Goal: Information Seeking & Learning: Learn about a topic

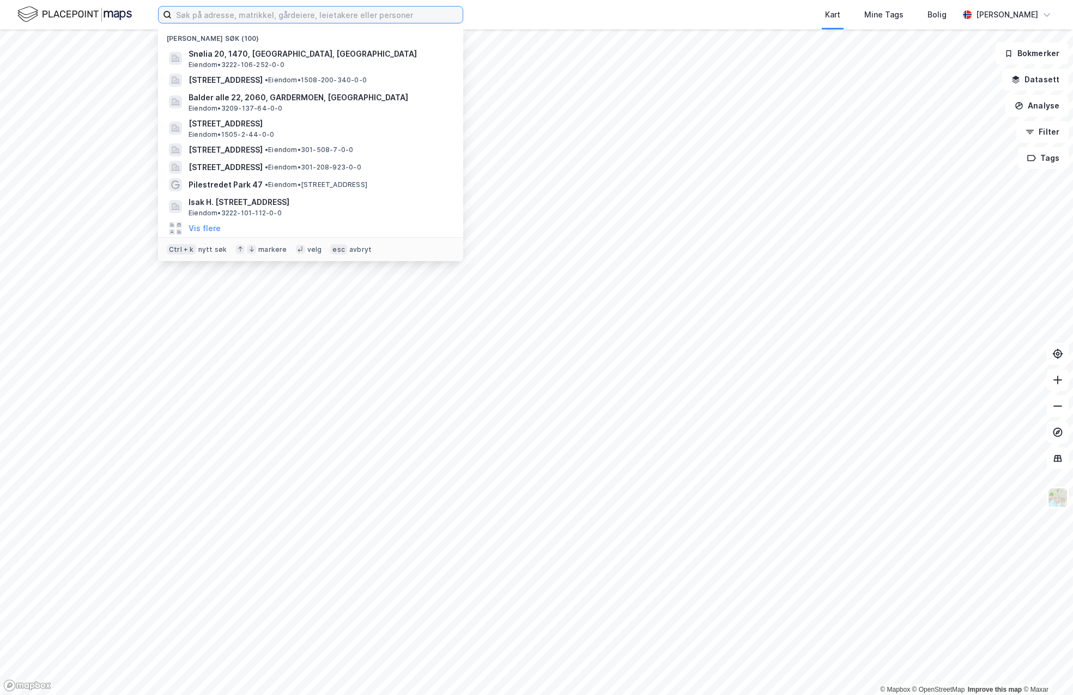
click at [215, 13] on input at bounding box center [317, 15] width 291 height 16
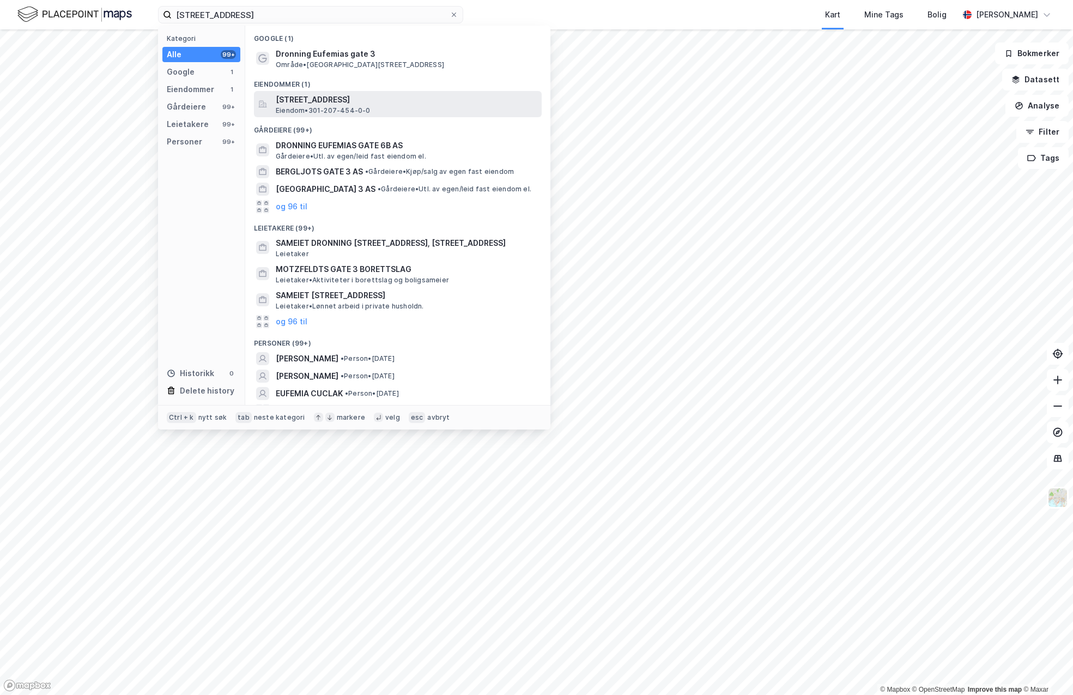
click at [293, 114] on span "Eiendom • 301-207-454-0-0" at bounding box center [323, 110] width 95 height 9
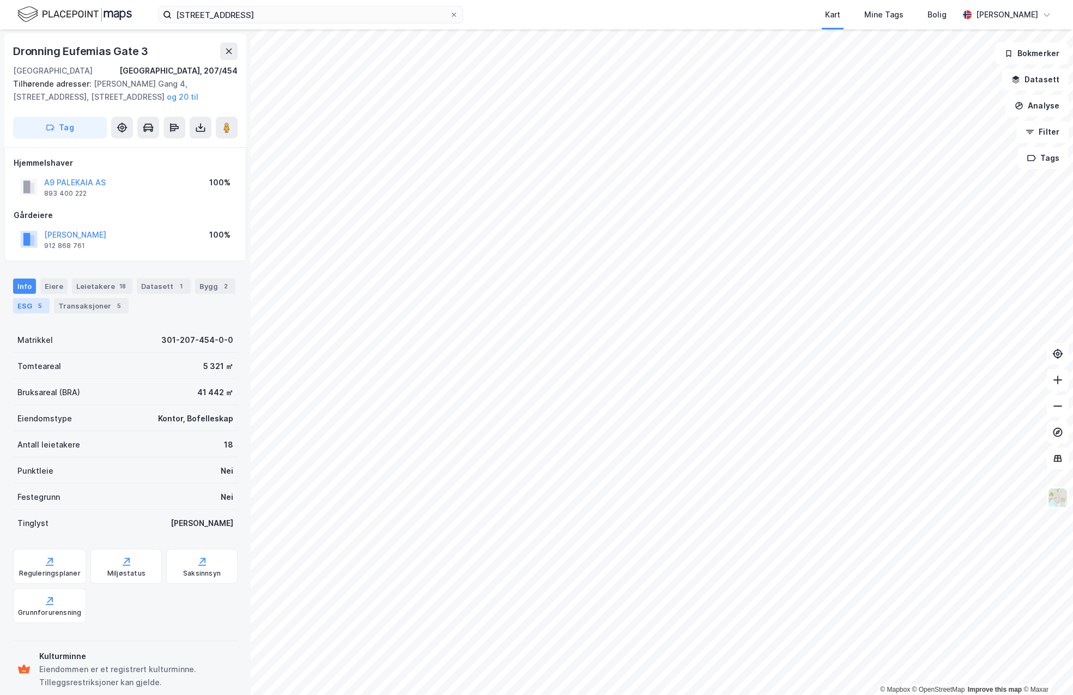
click at [22, 301] on div "ESG 5" at bounding box center [31, 305] width 37 height 15
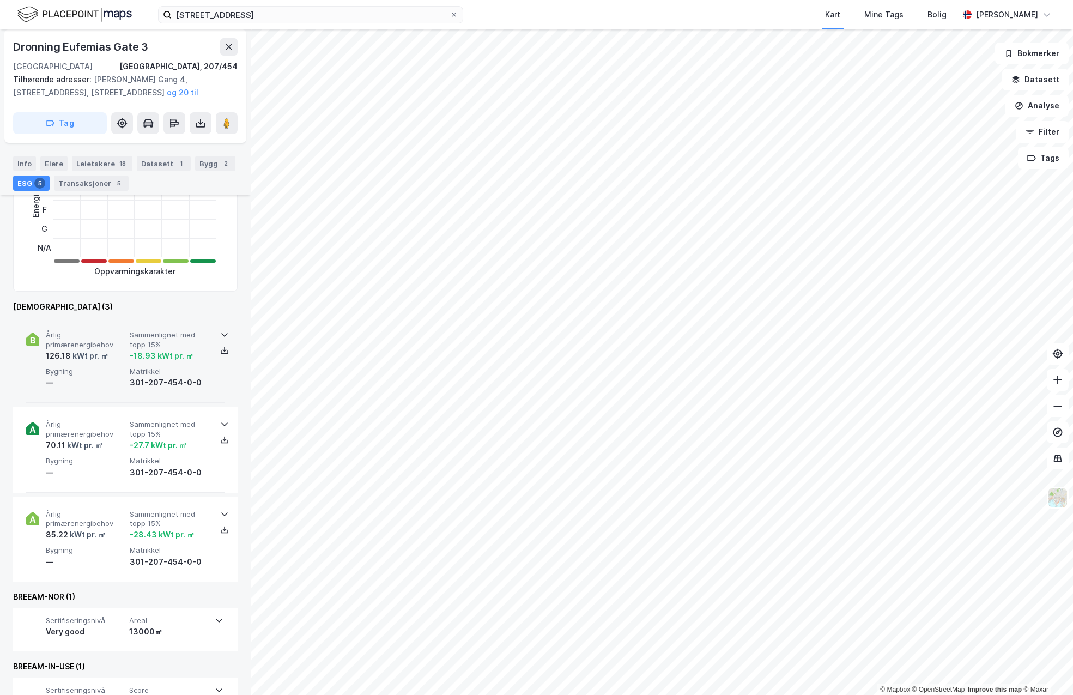
scroll to position [312, 0]
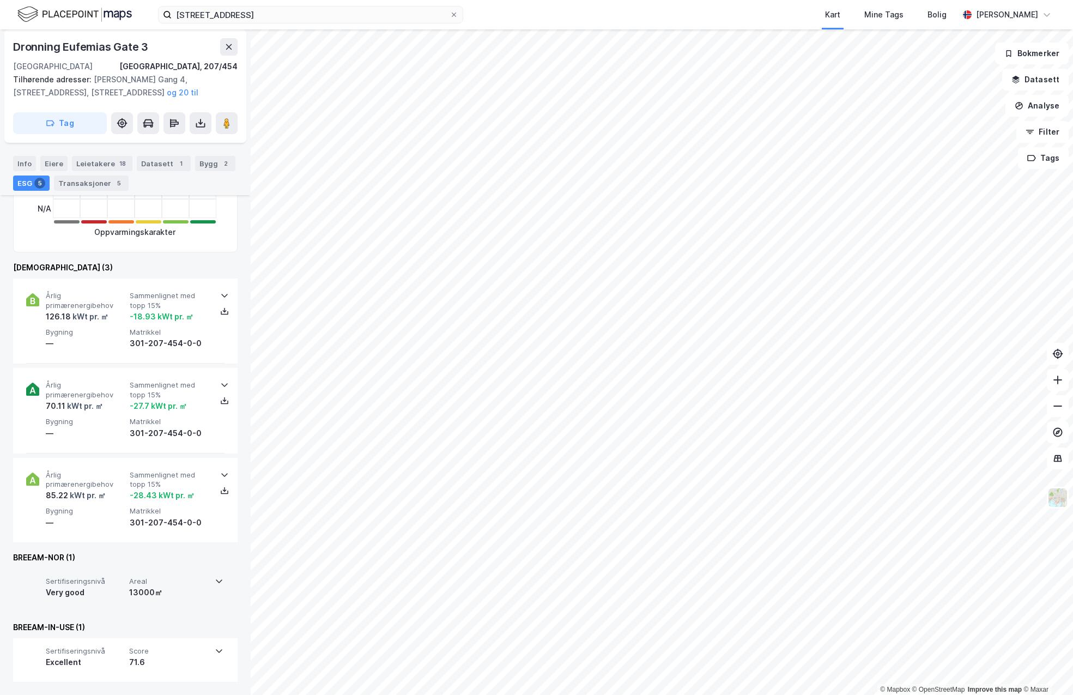
click at [221, 582] on div "Sertifiseringsnivå Very good Areal 13000㎡" at bounding box center [125, 590] width 224 height 44
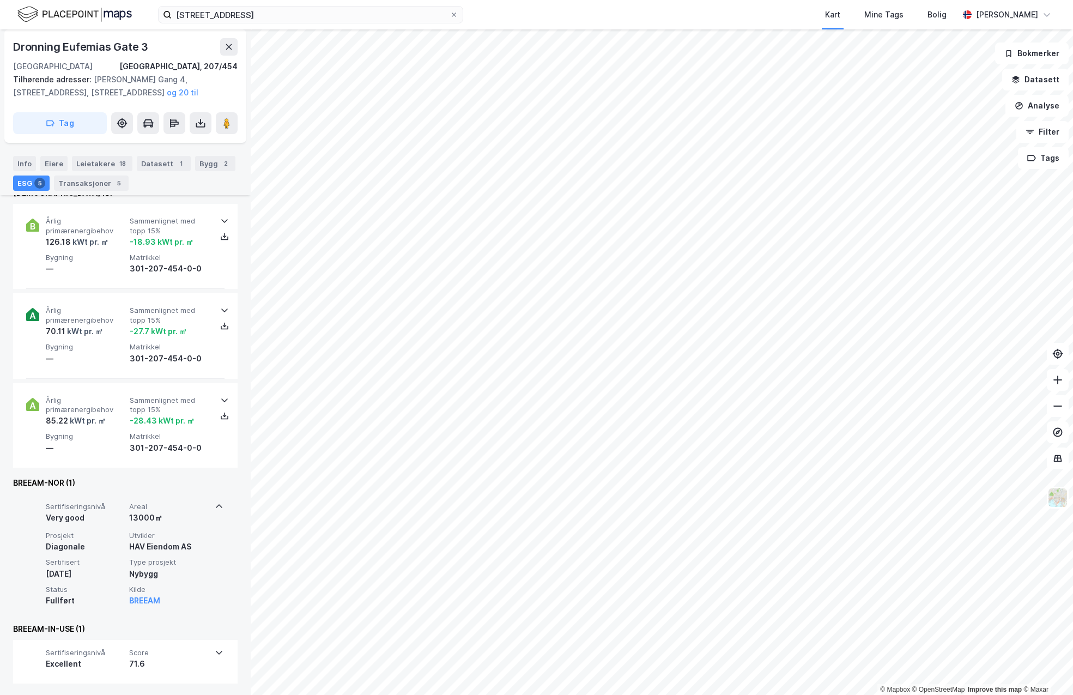
scroll to position [388, 0]
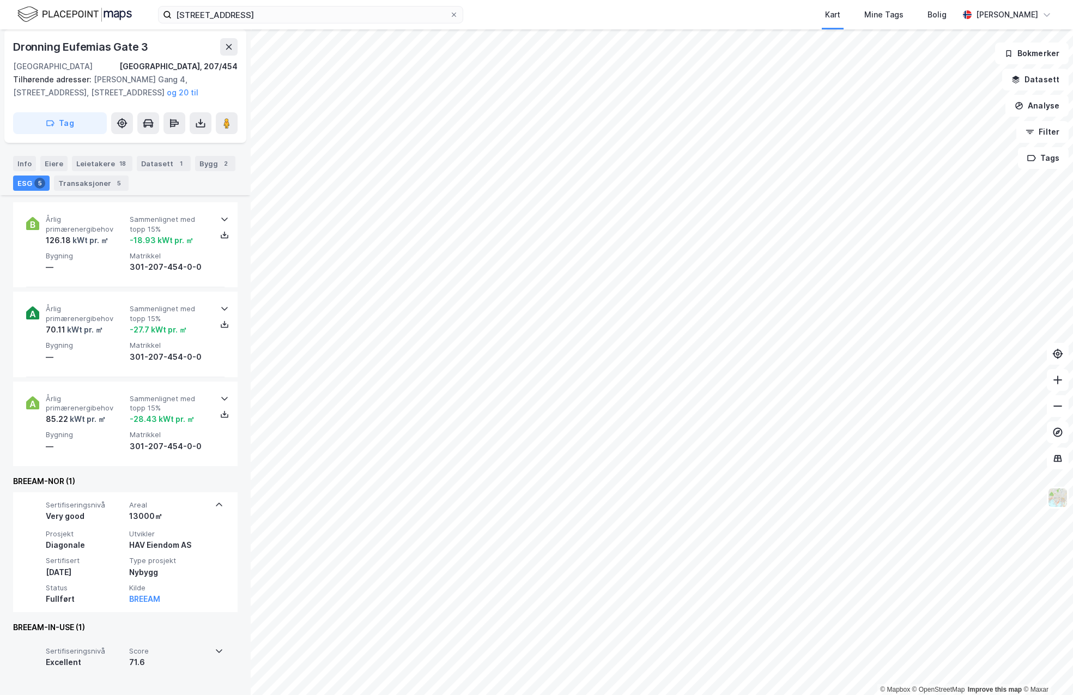
click at [216, 649] on icon at bounding box center [219, 650] width 9 height 9
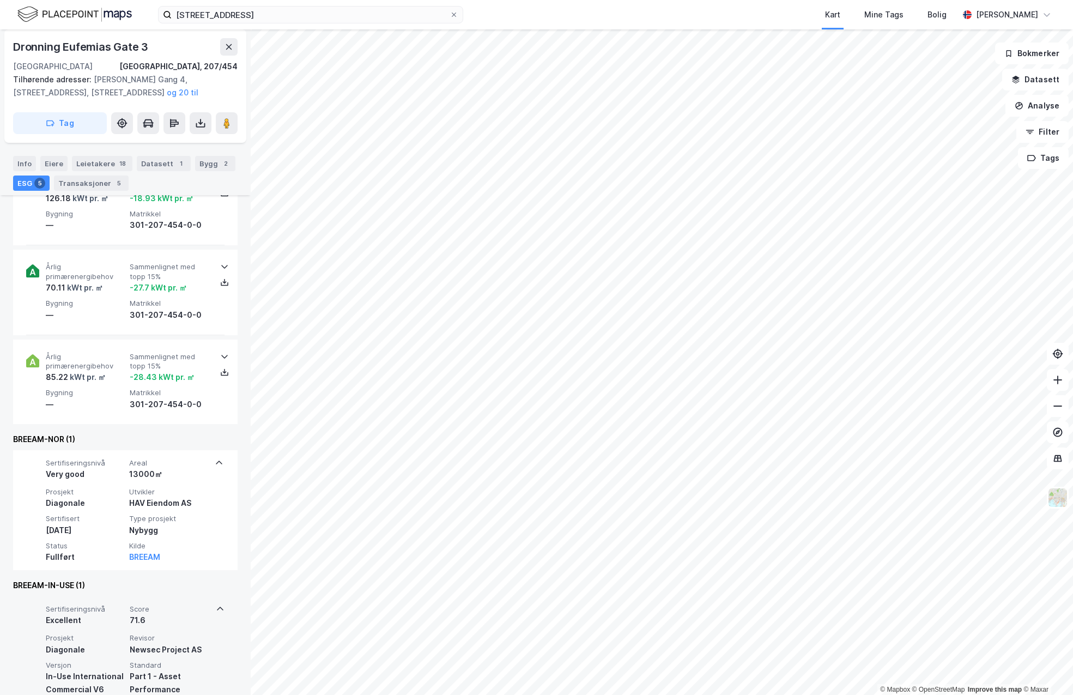
scroll to position [477, 0]
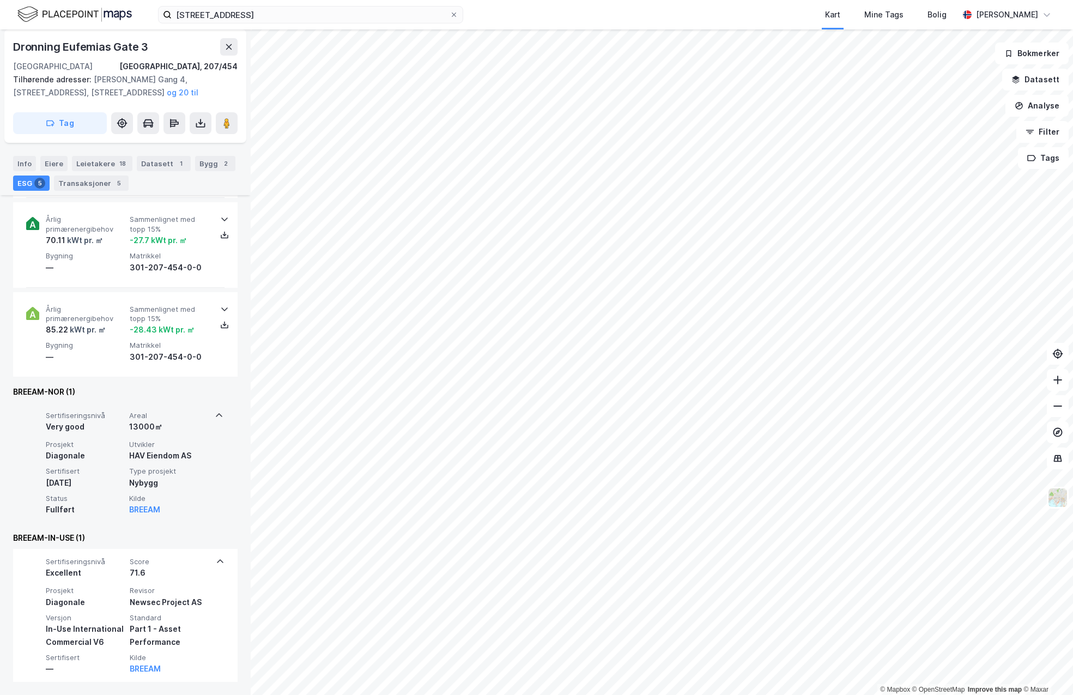
drag, startPoint x: 137, startPoint y: 507, endPoint x: 165, endPoint y: 519, distance: 29.8
click at [165, 519] on div "Sertifiseringsnivå Very good Areal 13000㎡ Prosjekt Diagonale Utvikler HAV Eiend…" at bounding box center [124, 463] width 197 height 120
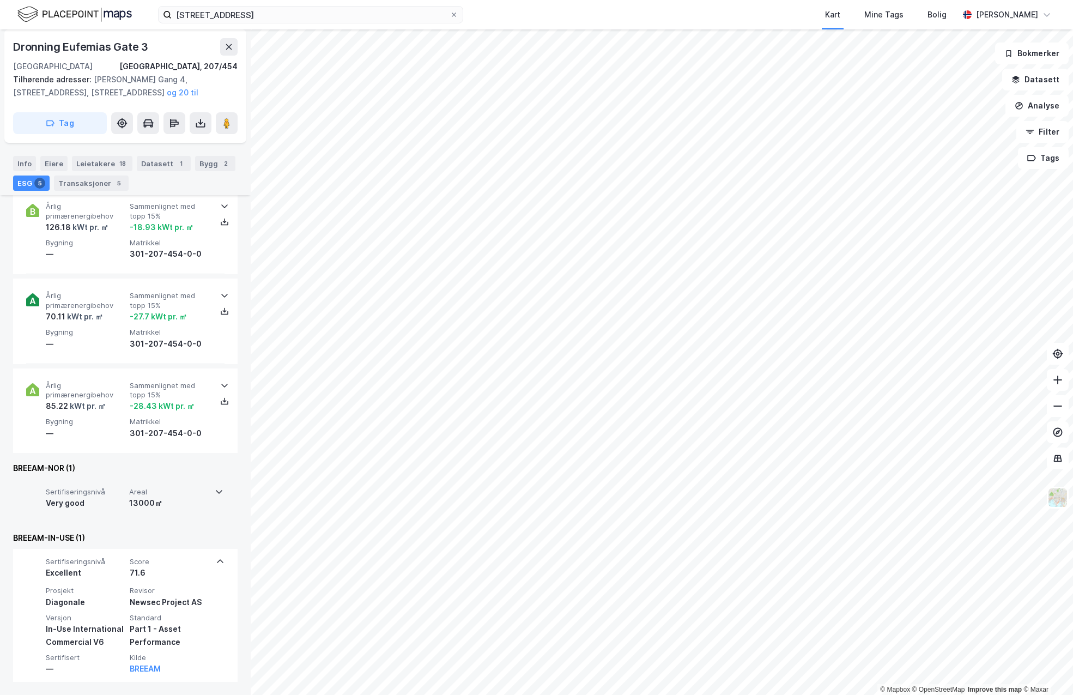
scroll to position [401, 0]
click at [190, 501] on div "13000㎡" at bounding box center [168, 502] width 79 height 13
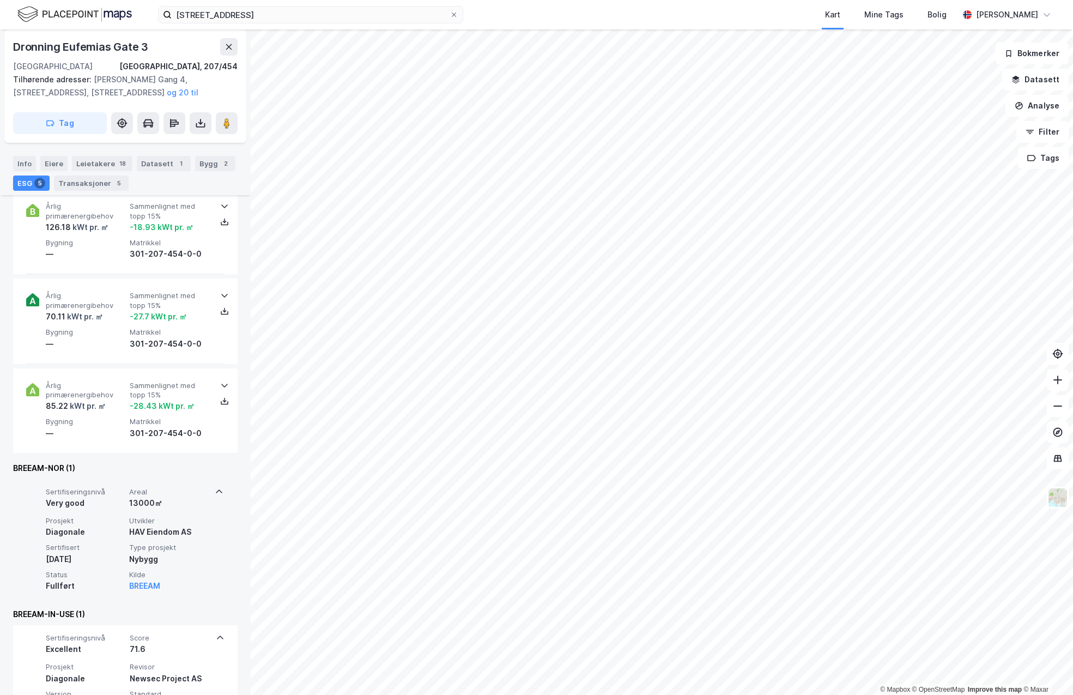
scroll to position [477, 0]
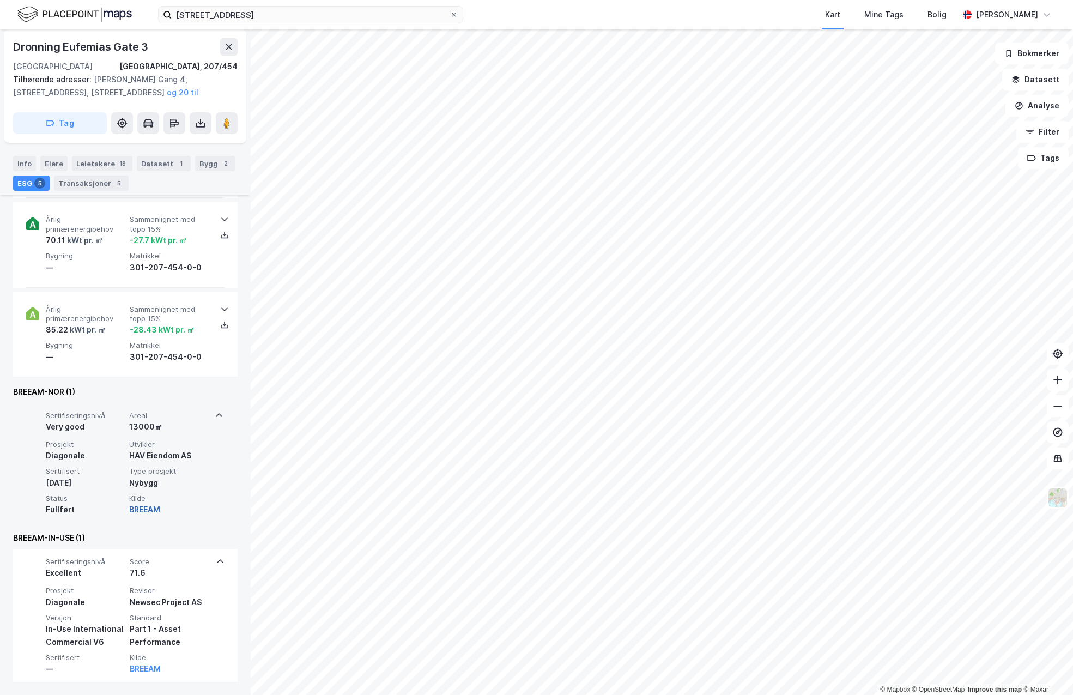
click at [137, 505] on button "BREEAM" at bounding box center [144, 509] width 31 height 13
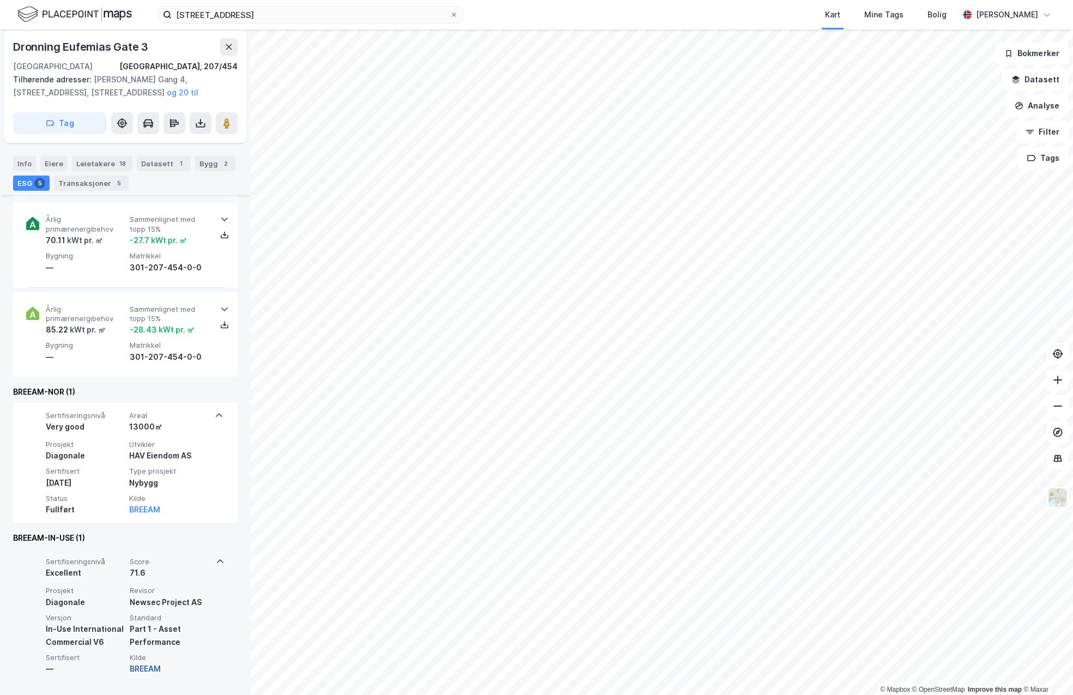
click at [154, 673] on button "BREEAM" at bounding box center [145, 668] width 31 height 13
click at [139, 667] on button "BREEAM" at bounding box center [145, 668] width 31 height 13
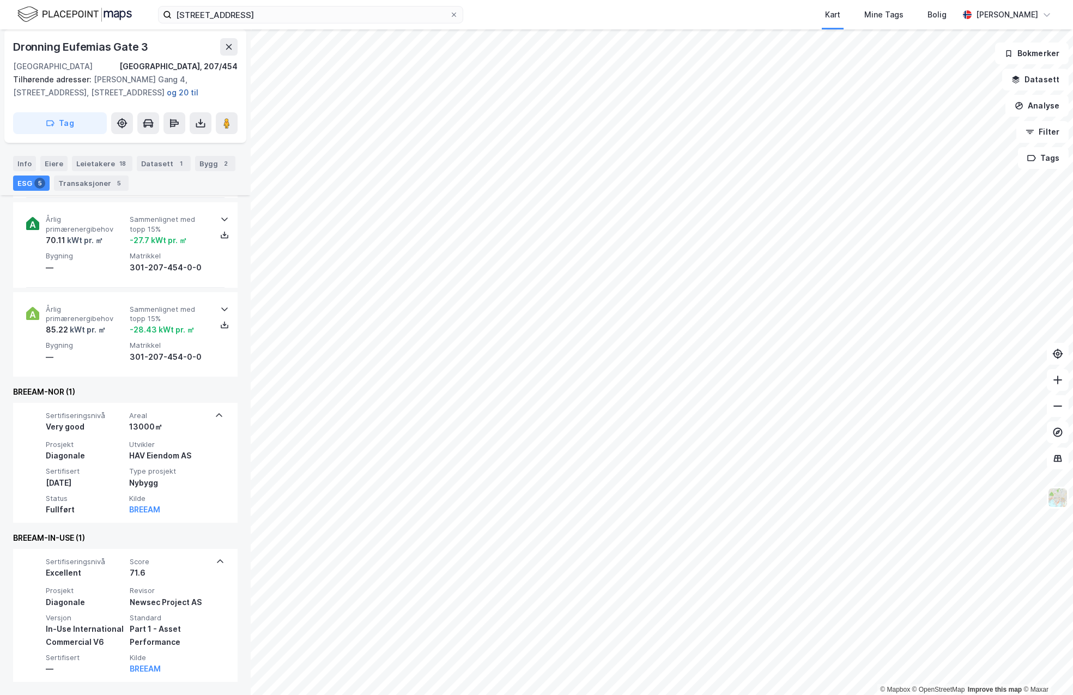
click at [0, 0] on button "og 20 til" at bounding box center [0, 0] width 0 height 0
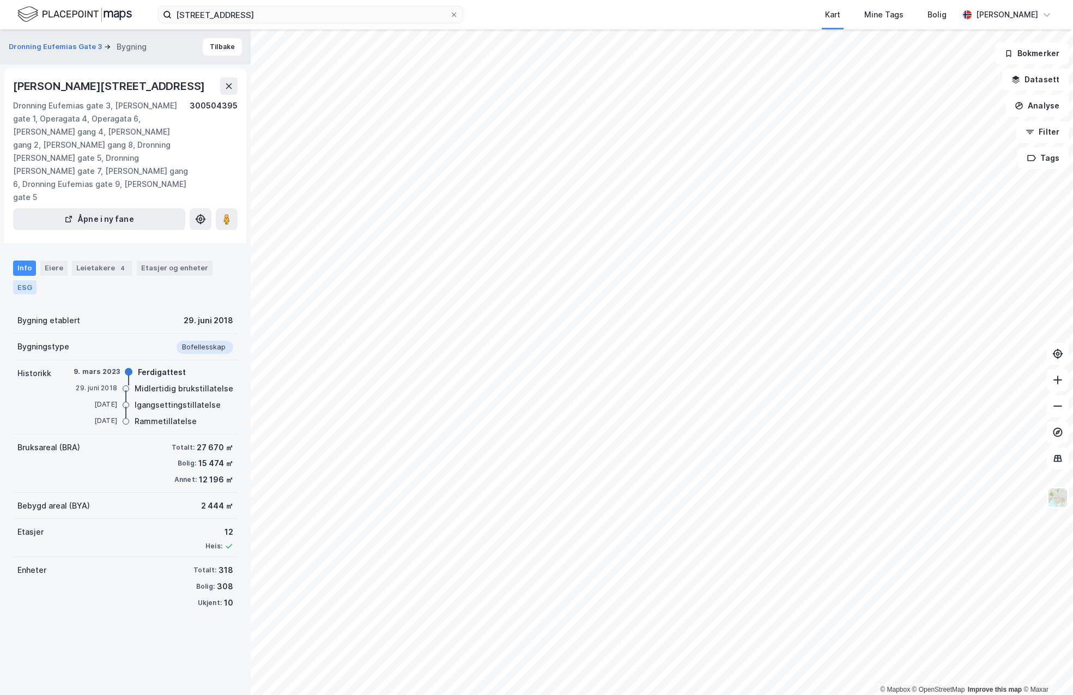
click at [20, 280] on div "ESG" at bounding box center [24, 287] width 23 height 14
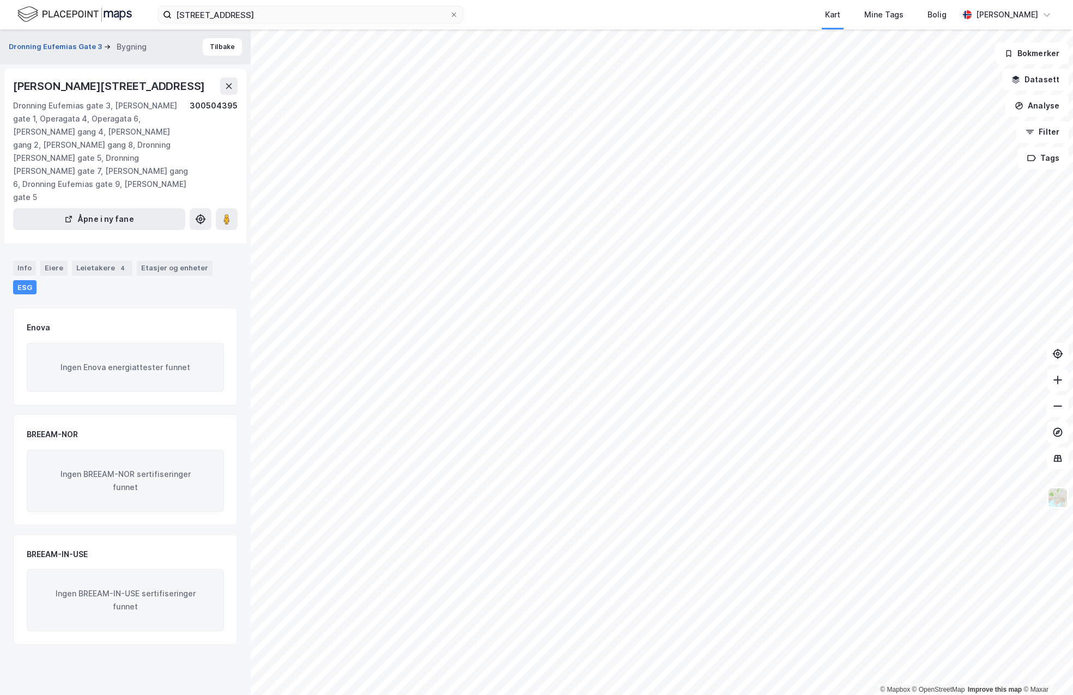
click at [59, 46] on button "Dronning Eufemias Gate 3" at bounding box center [56, 46] width 95 height 11
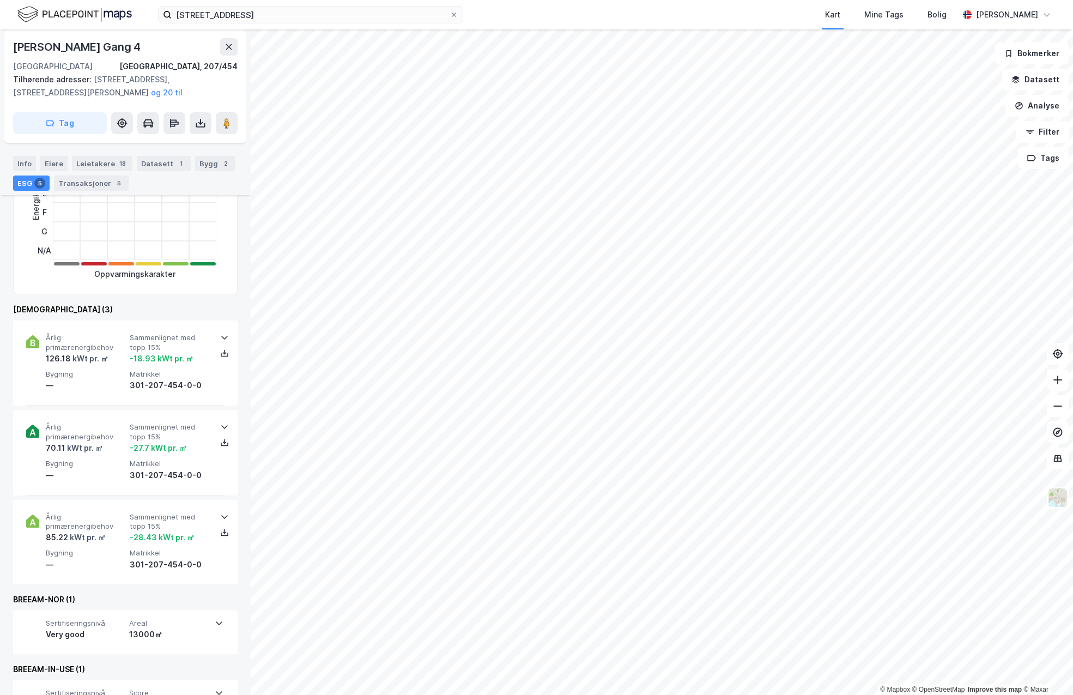
scroll to position [272, 0]
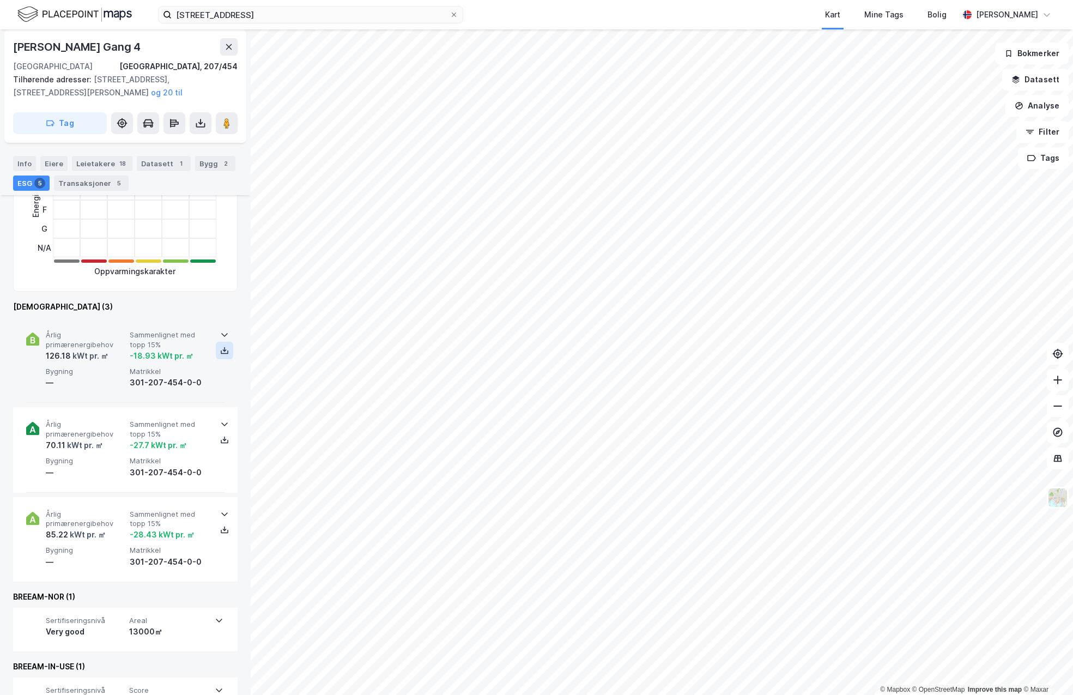
click at [218, 356] on button at bounding box center [224, 350] width 17 height 17
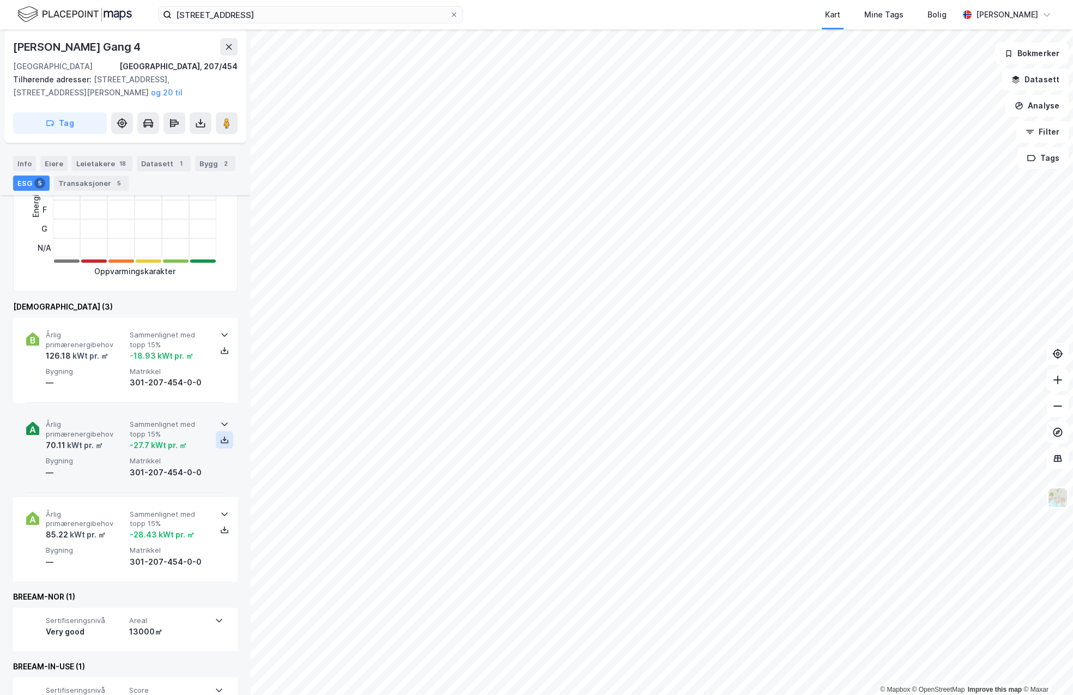
click at [223, 437] on icon at bounding box center [224, 439] width 9 height 9
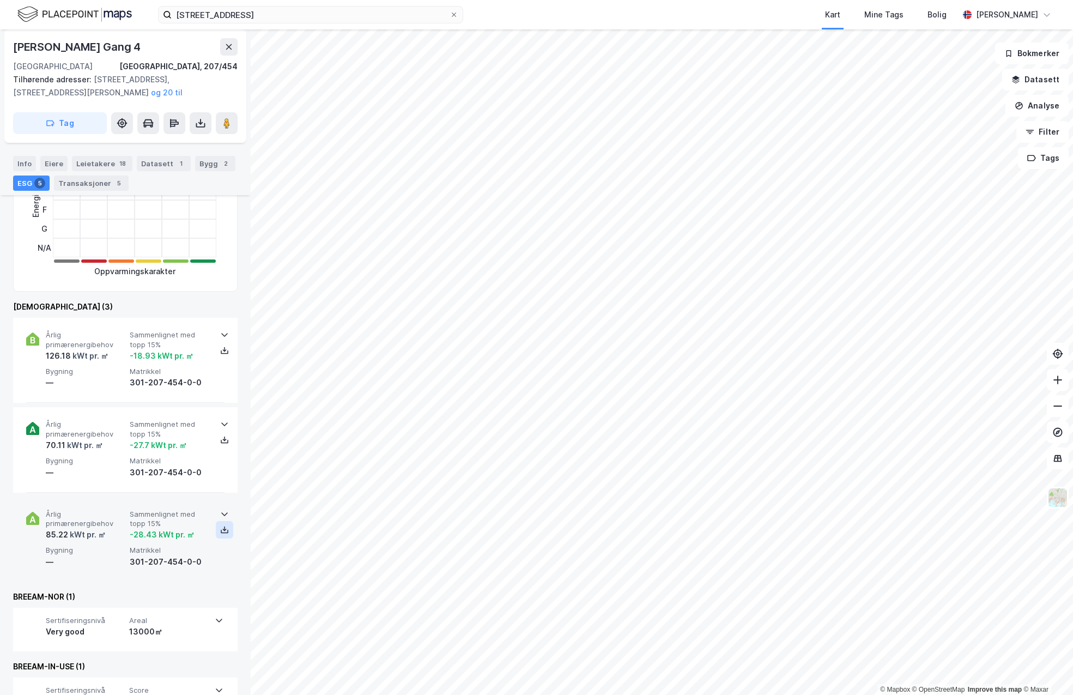
click at [225, 530] on button at bounding box center [224, 529] width 17 height 17
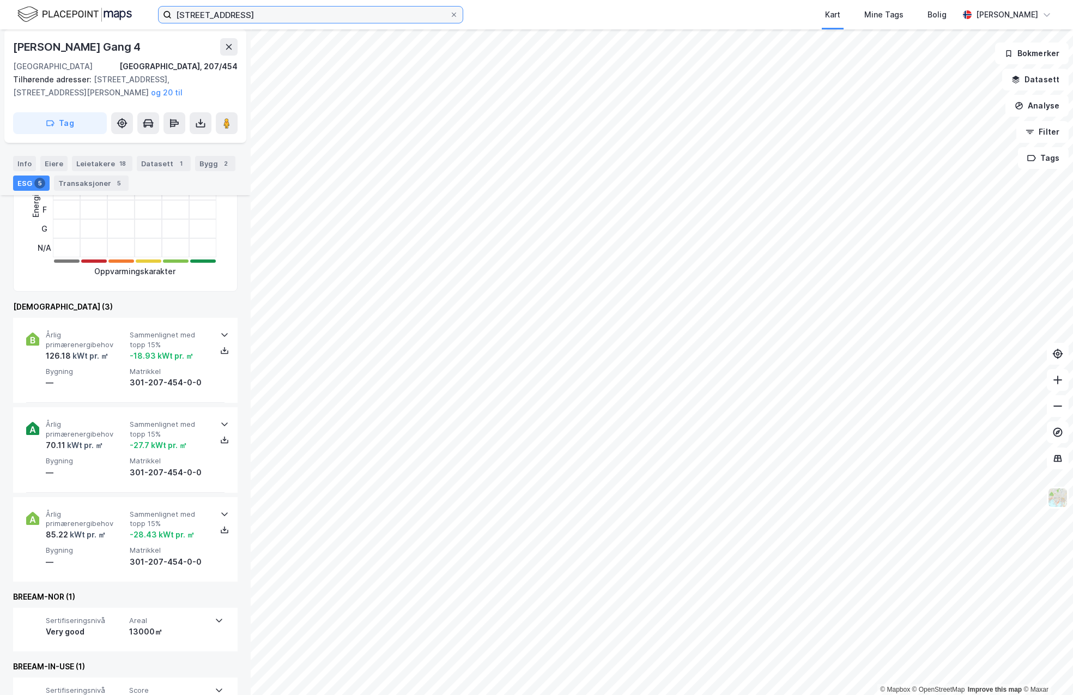
click at [314, 15] on input "[STREET_ADDRESS]" at bounding box center [311, 15] width 278 height 16
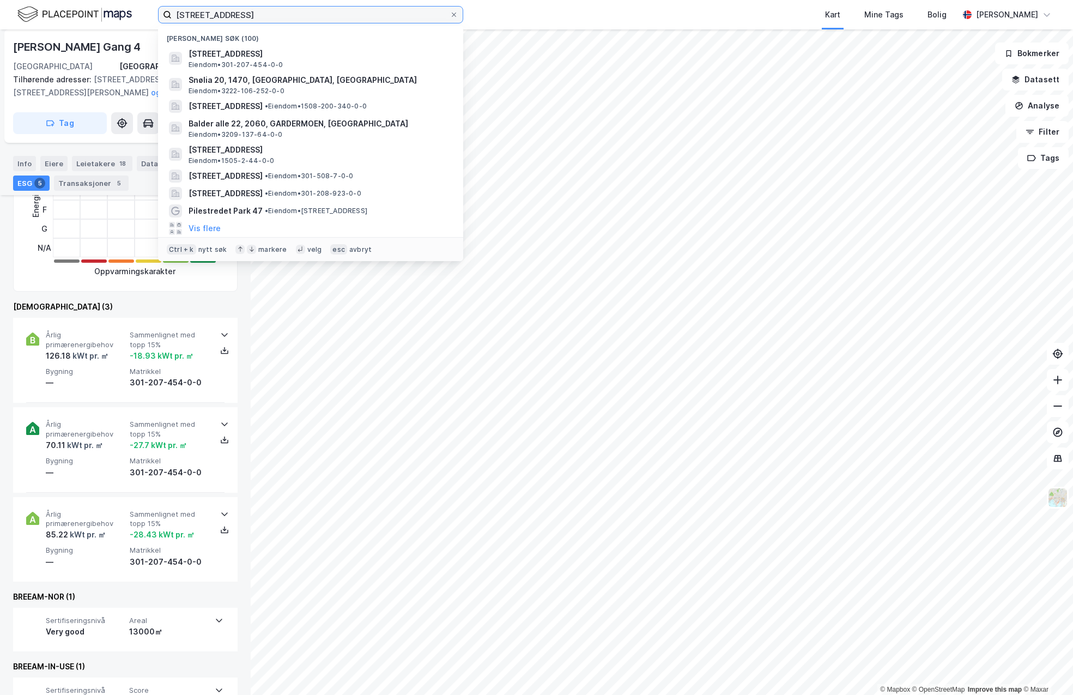
click at [314, 15] on input "[STREET_ADDRESS]" at bounding box center [311, 15] width 278 height 16
paste input "[STREET_ADDRESS]"
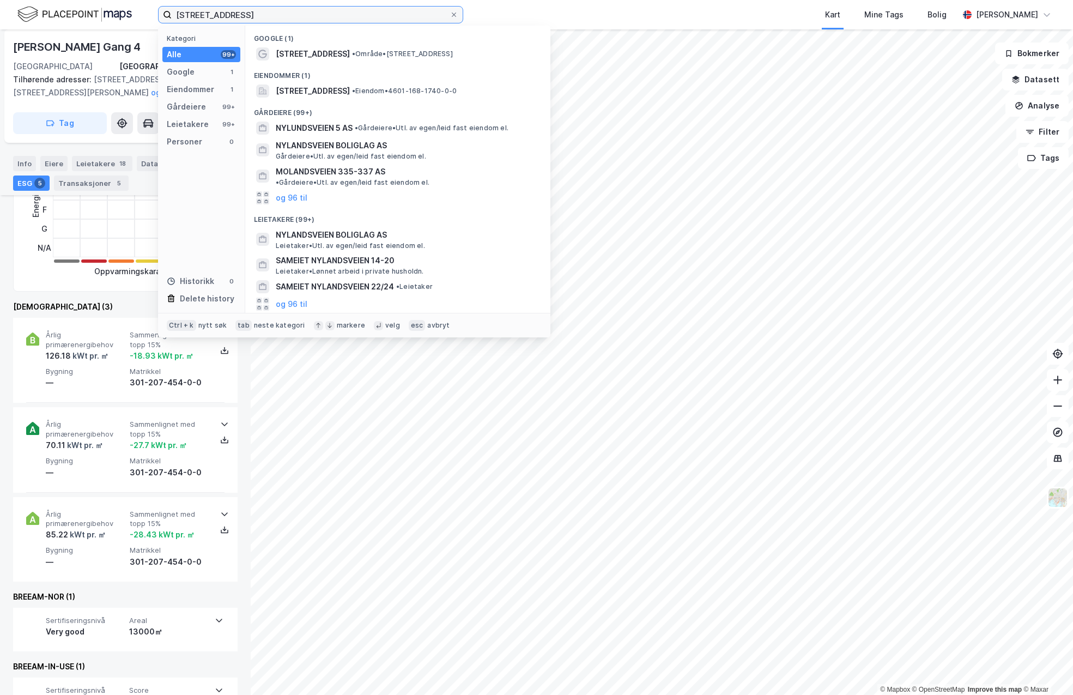
drag, startPoint x: 259, startPoint y: 19, endPoint x: 3, endPoint y: 14, distance: 255.6
click at [3, 14] on div "Nylandsveien 4 Kategori Alle 99+ Google 1 Eiendommer 1 Gårdeiere 99+ Leietakere…" at bounding box center [536, 14] width 1073 height 29
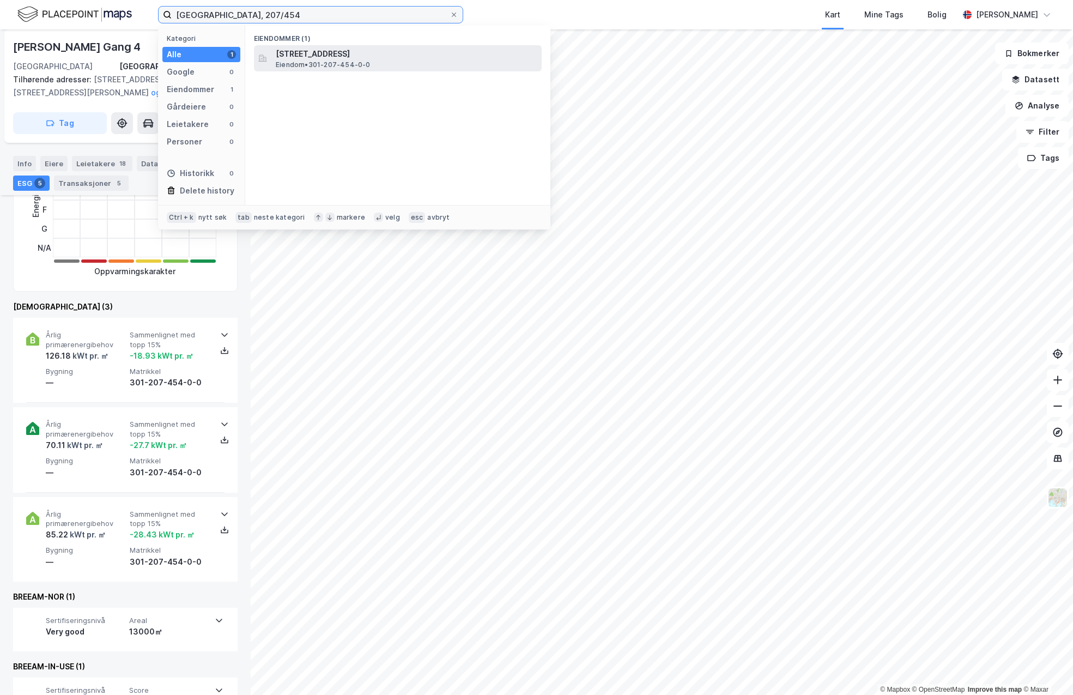
type input "[GEOGRAPHIC_DATA], 207/454"
click at [305, 57] on span "[STREET_ADDRESS]" at bounding box center [407, 53] width 262 height 13
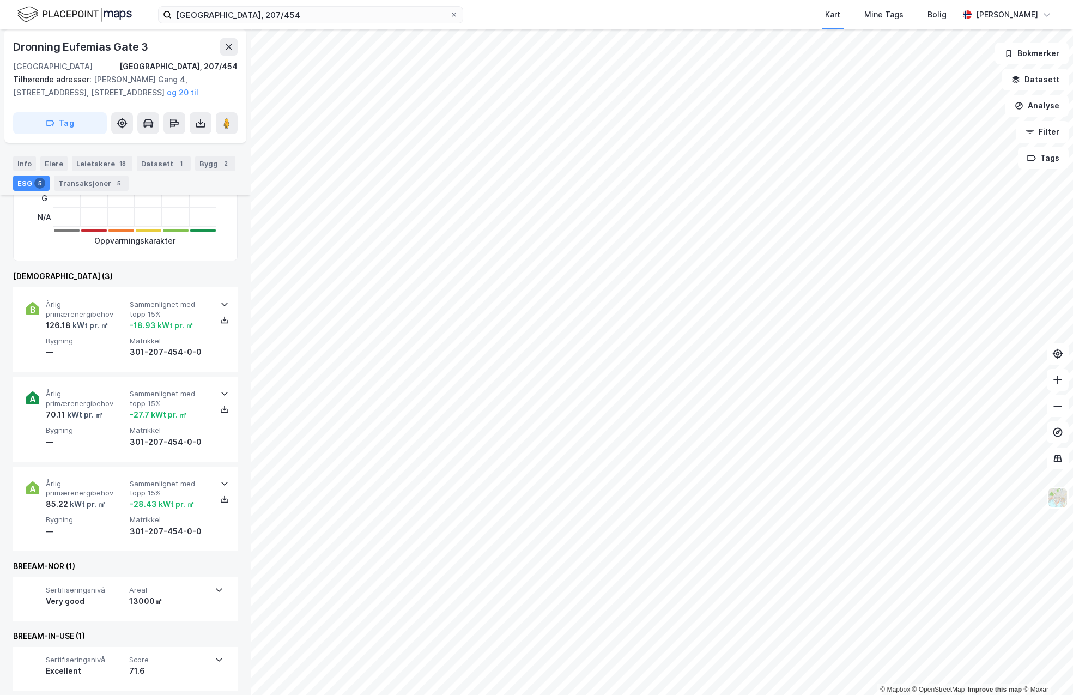
scroll to position [312, 0]
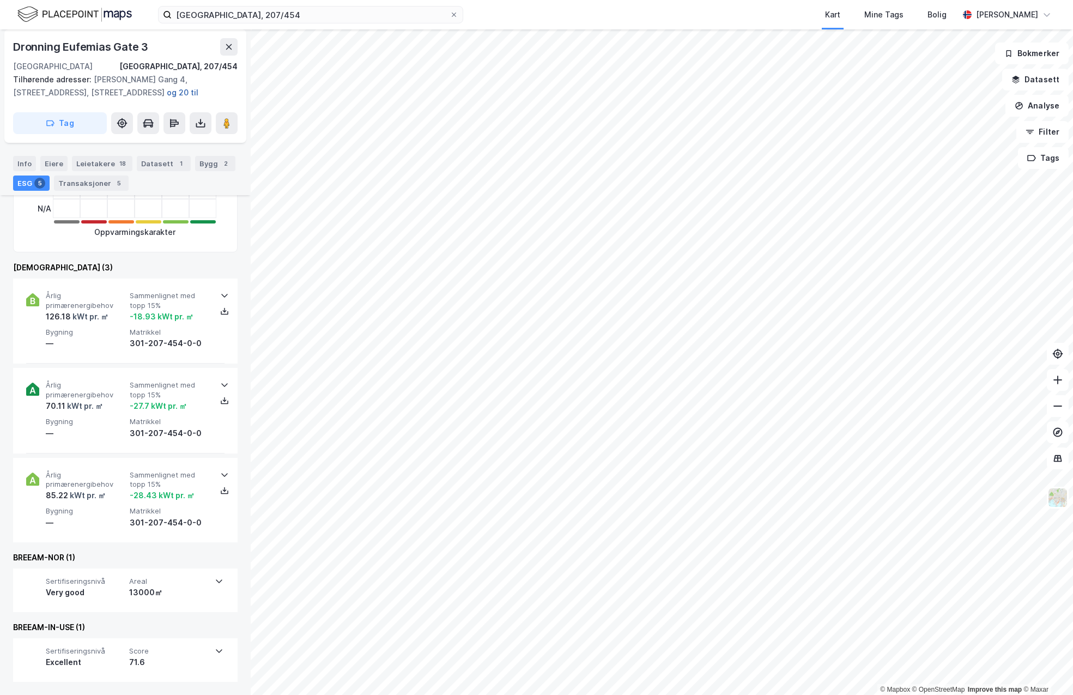
click at [0, 0] on button "og 20 til" at bounding box center [0, 0] width 0 height 0
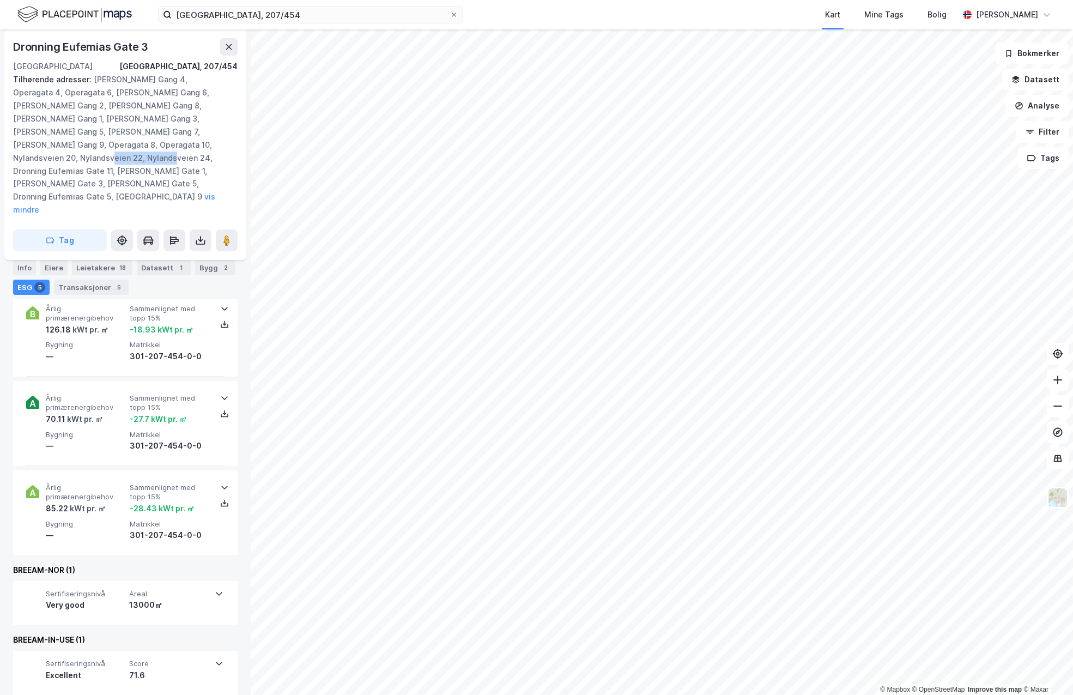
drag, startPoint x: 143, startPoint y: 148, endPoint x: 206, endPoint y: 146, distance: 63.2
click at [206, 146] on div "Tilhørende adresser: [PERSON_NAME] Gang 4, Operagata 4, Operagata 6, [PERSON_NA…" at bounding box center [121, 144] width 216 height 143
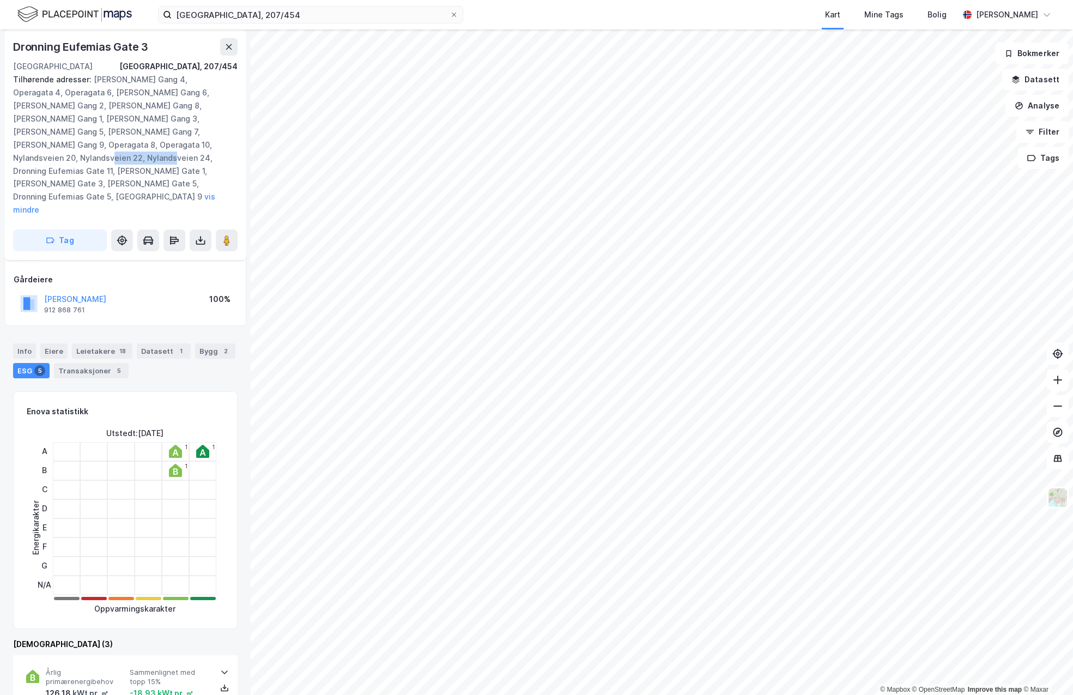
scroll to position [35, 0]
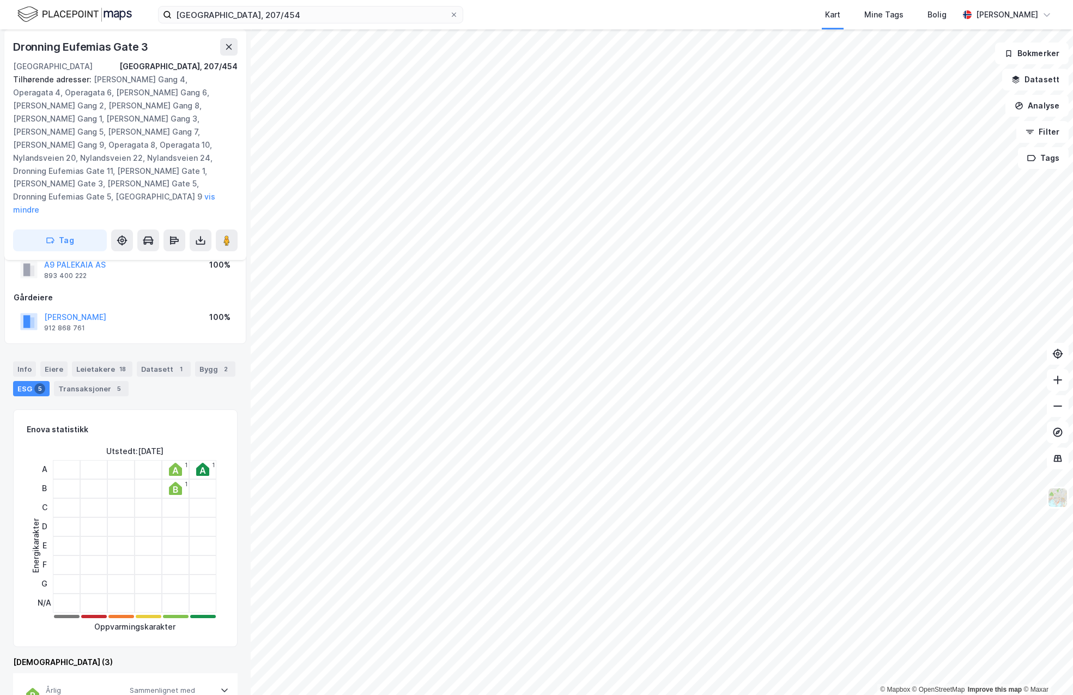
click at [223, 655] on div "[DEMOGRAPHIC_DATA] (3)" at bounding box center [125, 661] width 224 height 13
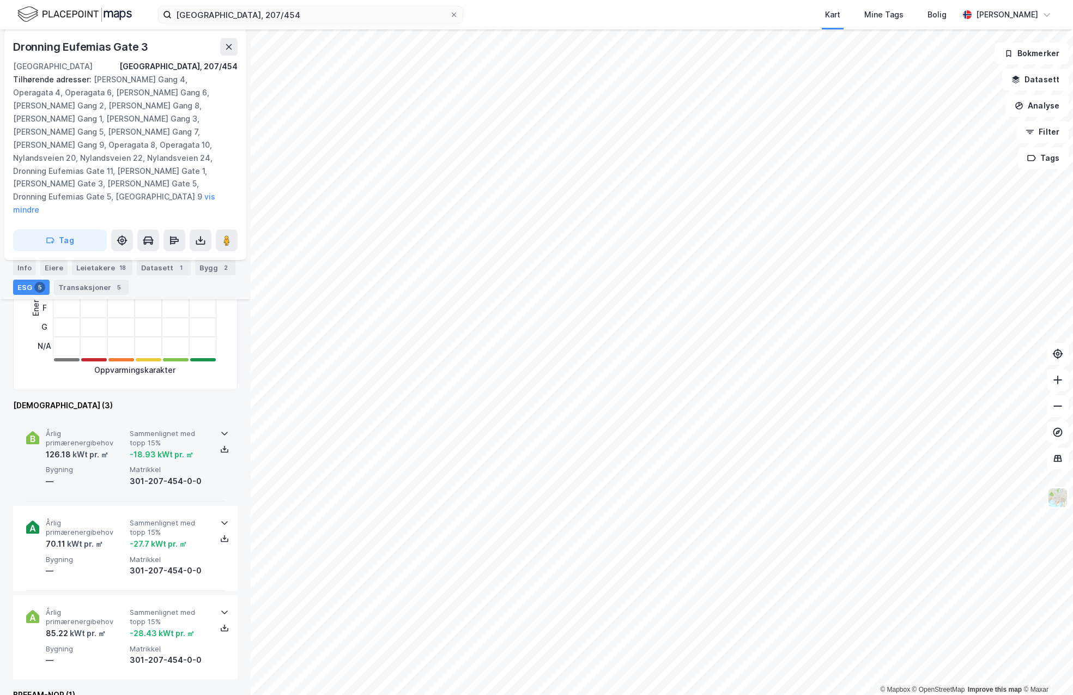
scroll to position [416, 0]
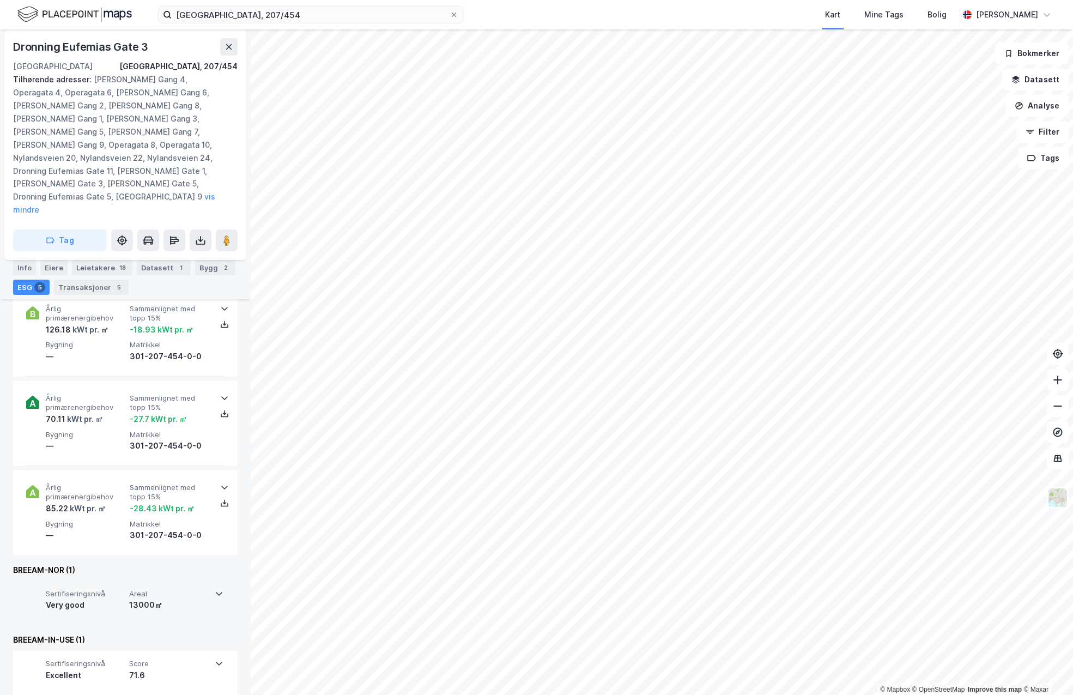
click at [218, 586] on div "Sertifiseringsnivå Very good Areal 13000㎡" at bounding box center [124, 603] width 197 height 44
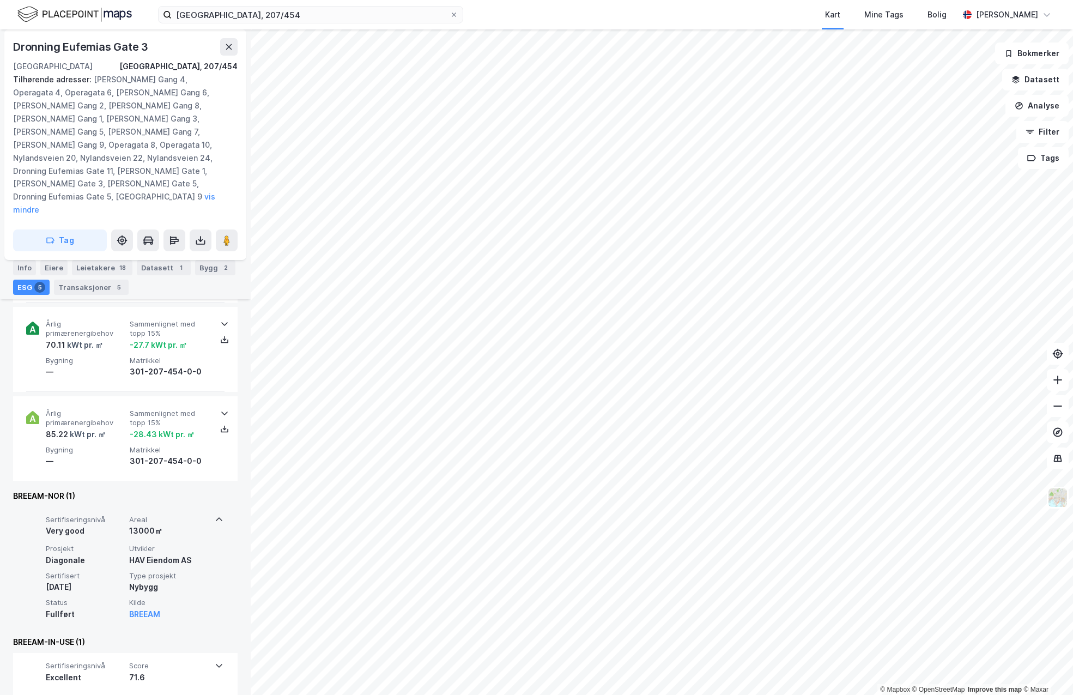
scroll to position [493, 0]
click at [218, 513] on icon at bounding box center [219, 517] width 9 height 9
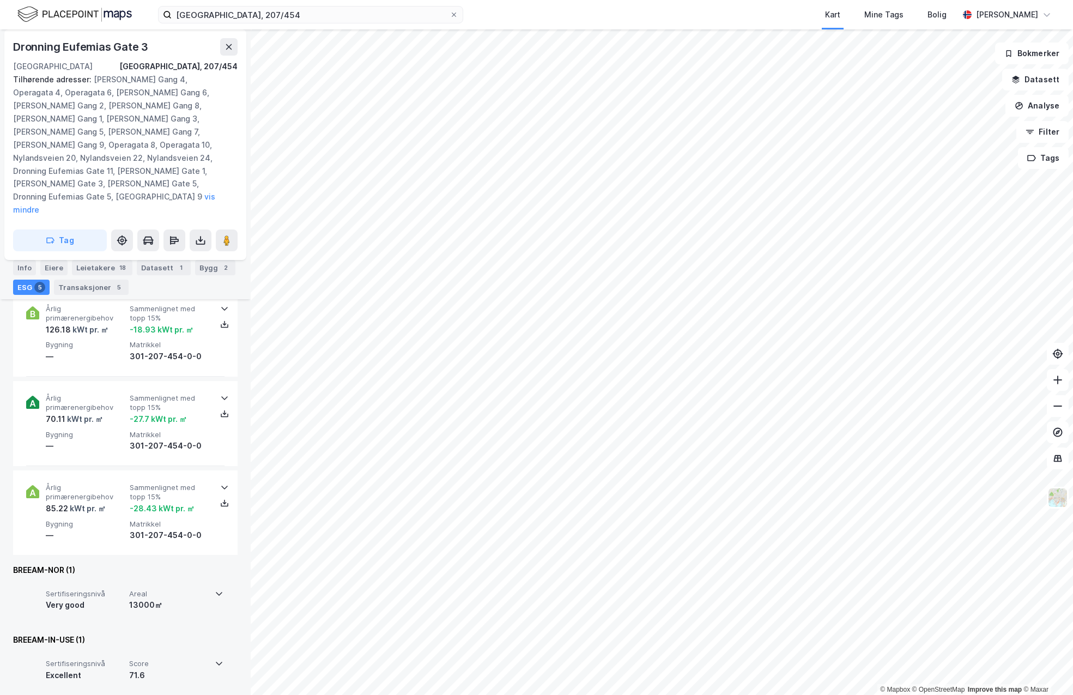
click at [135, 669] on div "71.6" at bounding box center [168, 675] width 79 height 13
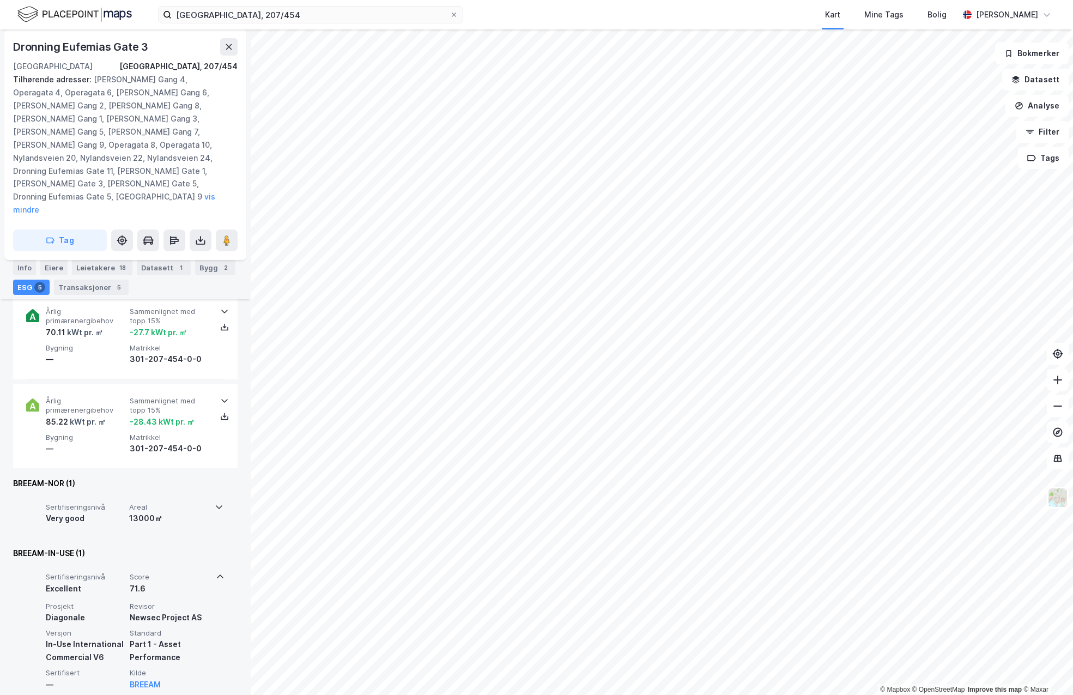
scroll to position [506, 0]
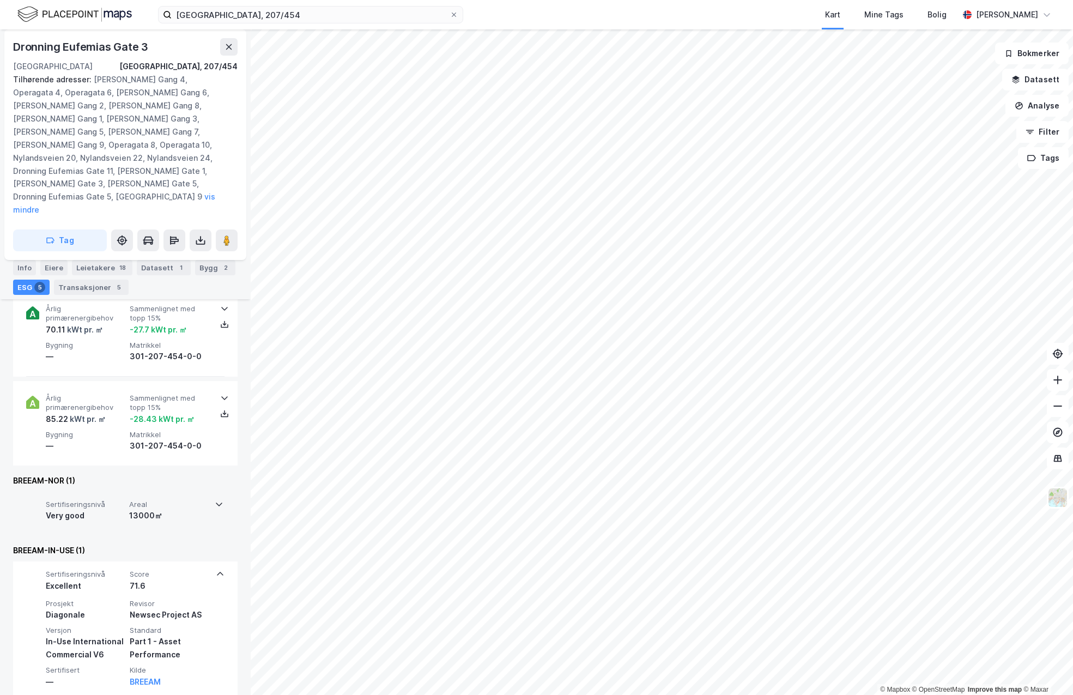
click at [191, 509] on div "Sertifiseringsnivå Very good Areal 13000㎡" at bounding box center [124, 513] width 197 height 44
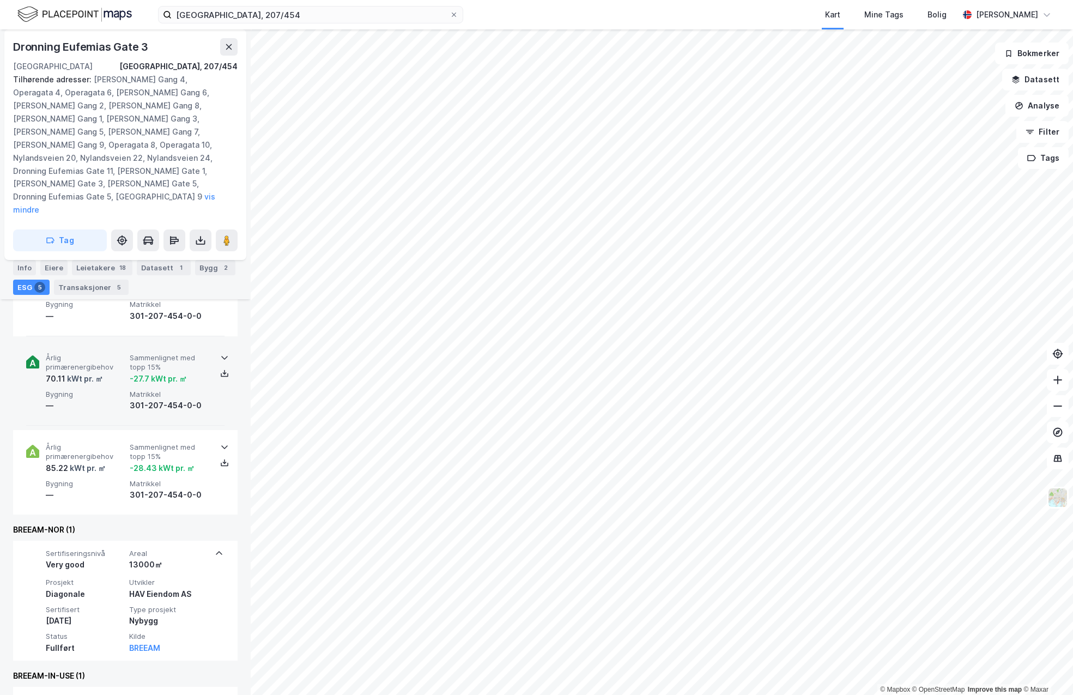
scroll to position [397, 0]
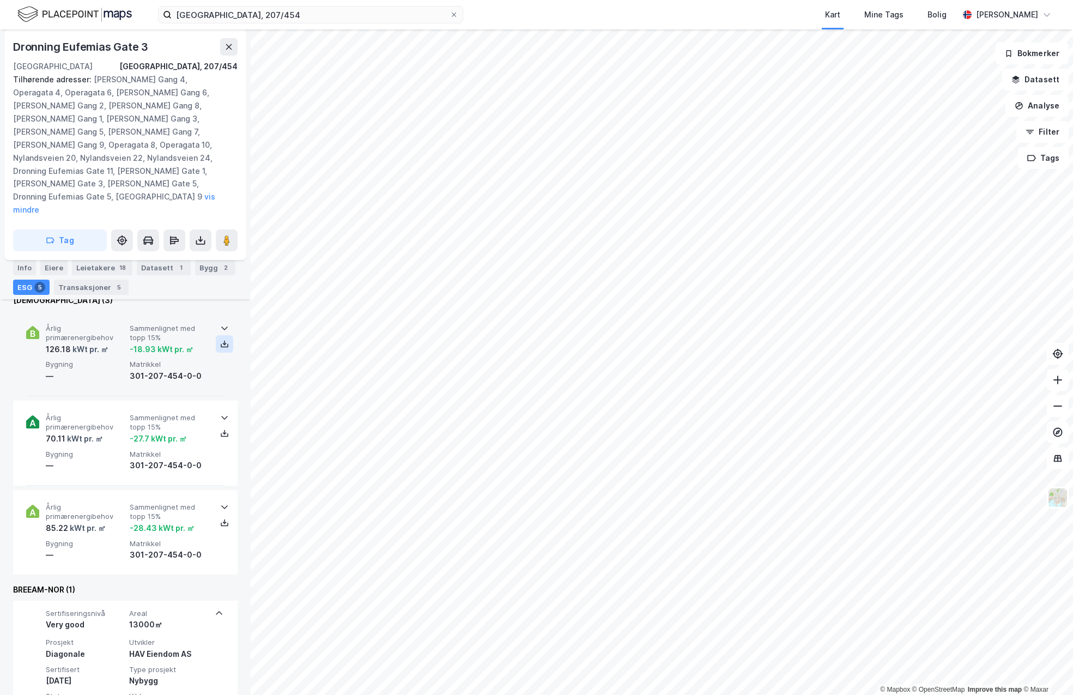
click at [222, 339] on icon at bounding box center [224, 343] width 9 height 9
click at [221, 343] on icon at bounding box center [225, 345] width 8 height 4
